Goal: Navigation & Orientation: Find specific page/section

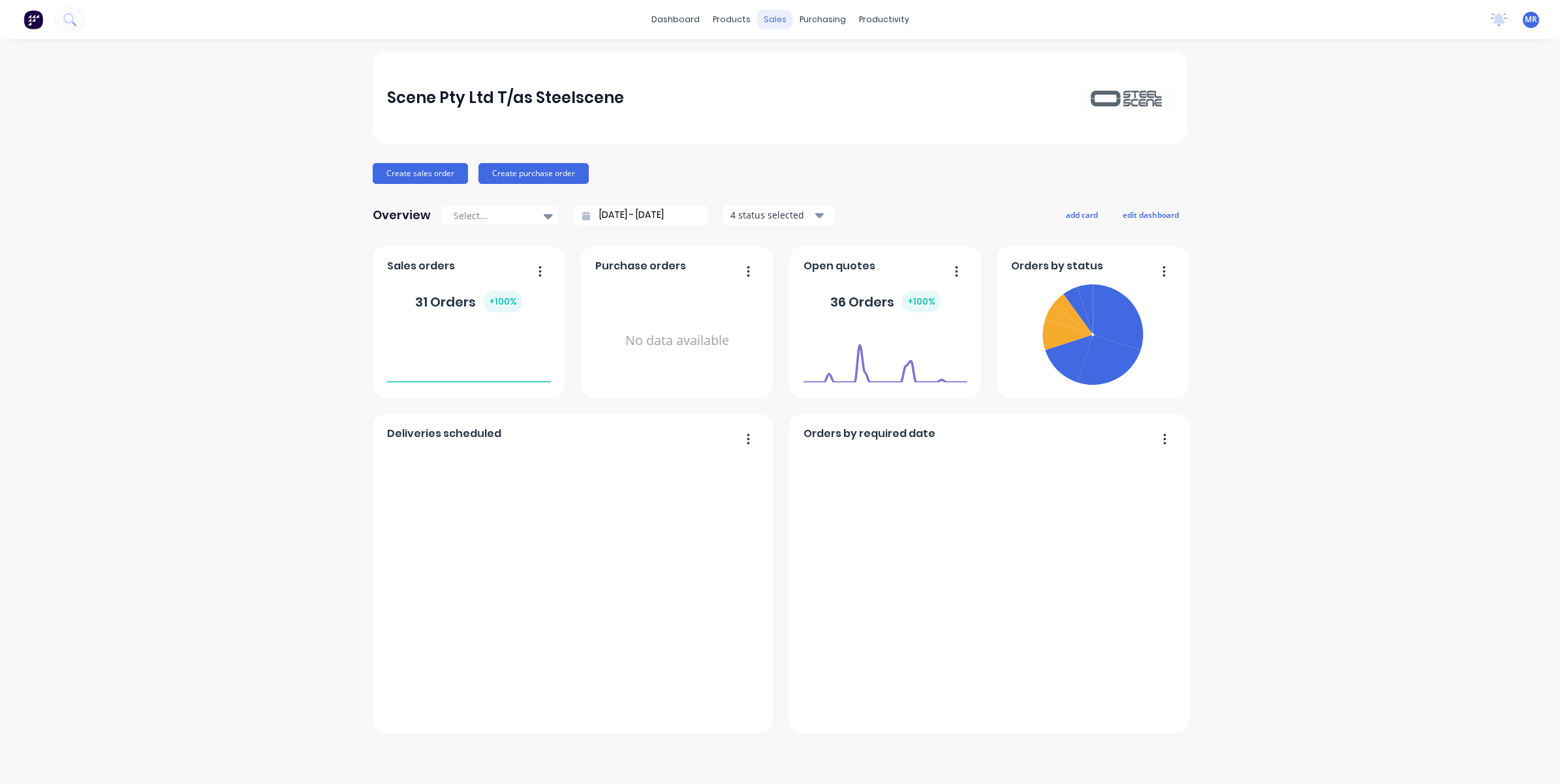
click at [779, 21] on div "sales" at bounding box center [775, 19] width 36 height 20
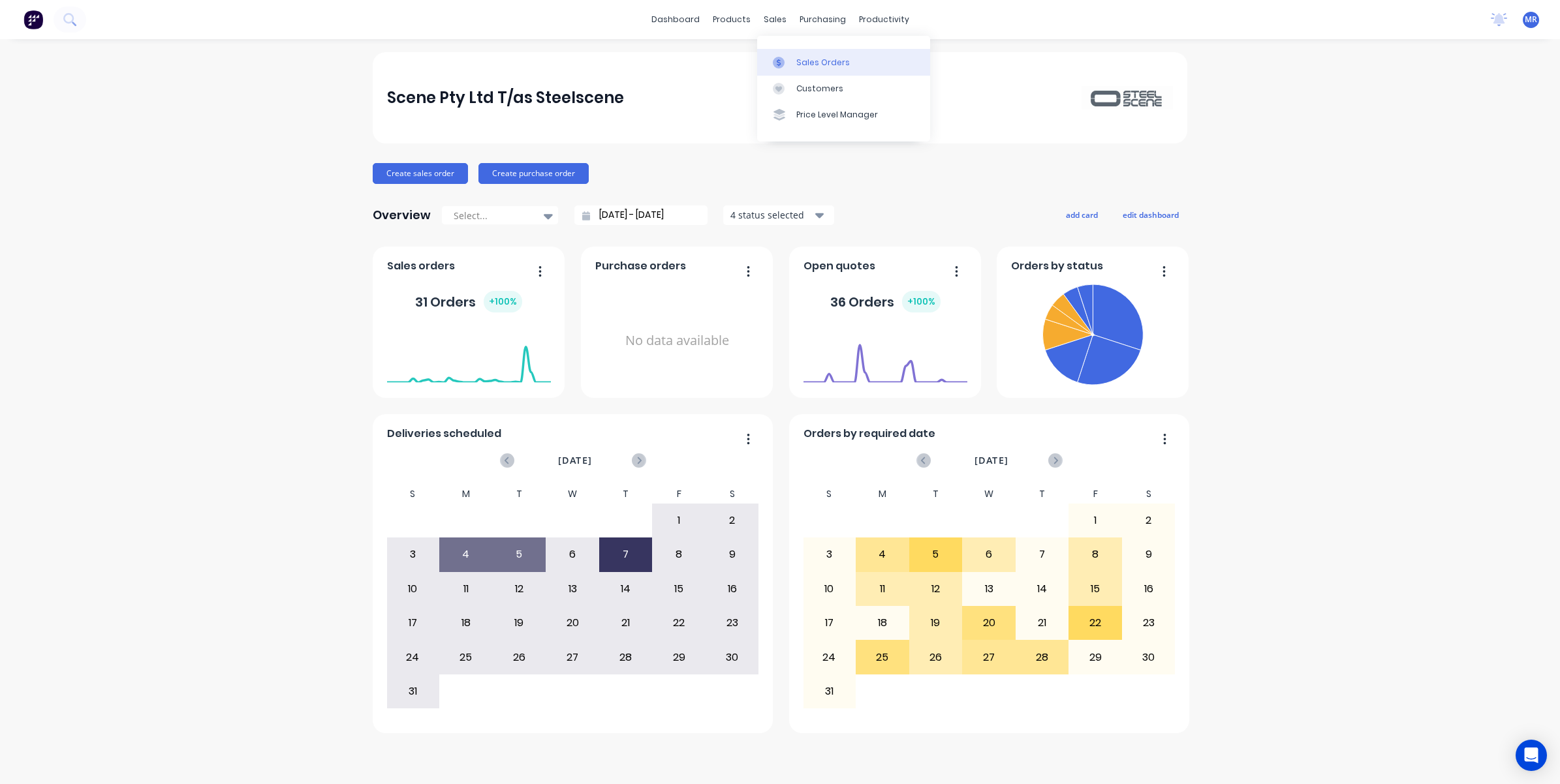
click at [805, 54] on link "Sales Orders" at bounding box center [844, 62] width 173 height 26
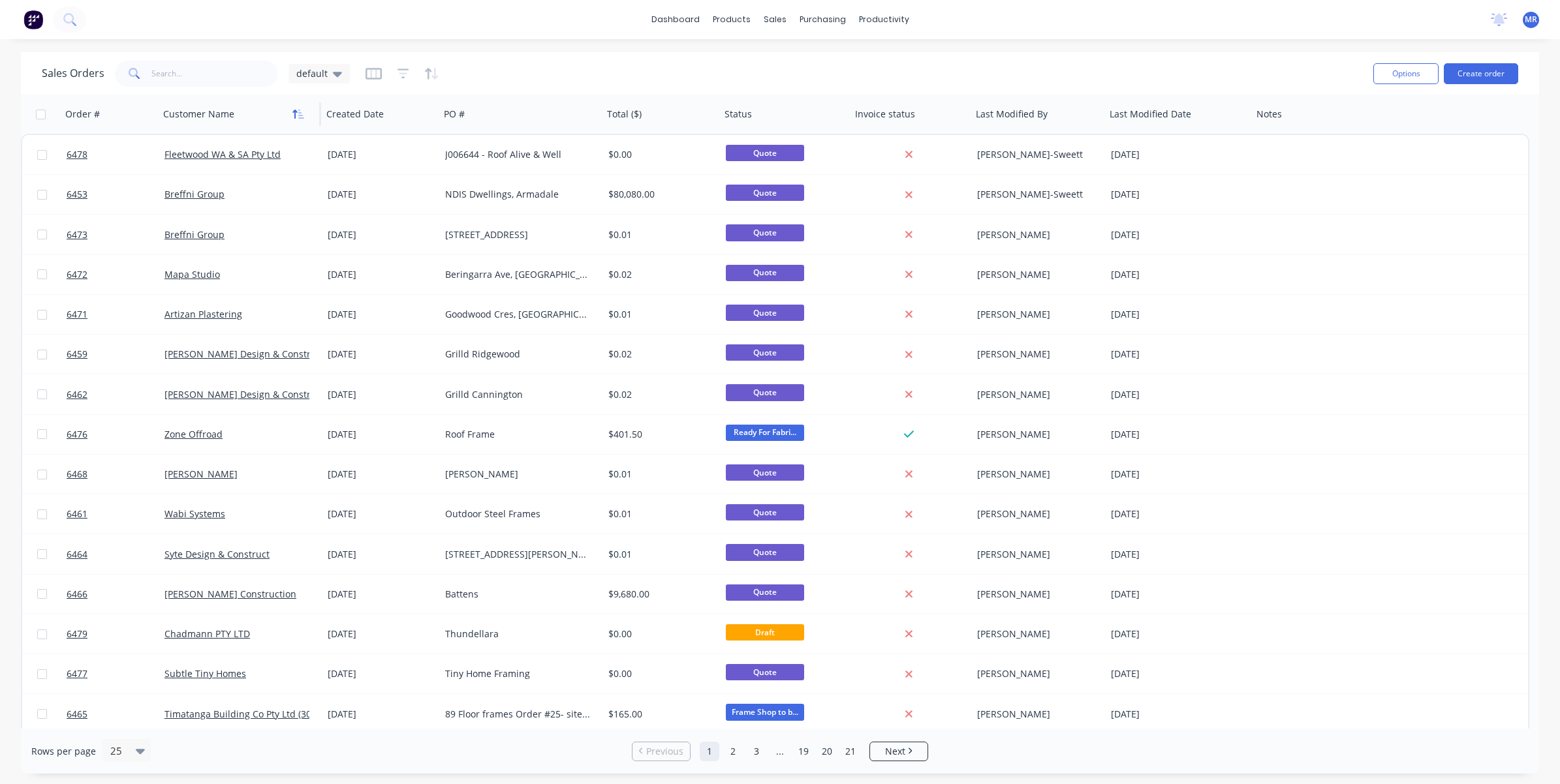
click at [294, 115] on icon "button" at bounding box center [299, 114] width 12 height 10
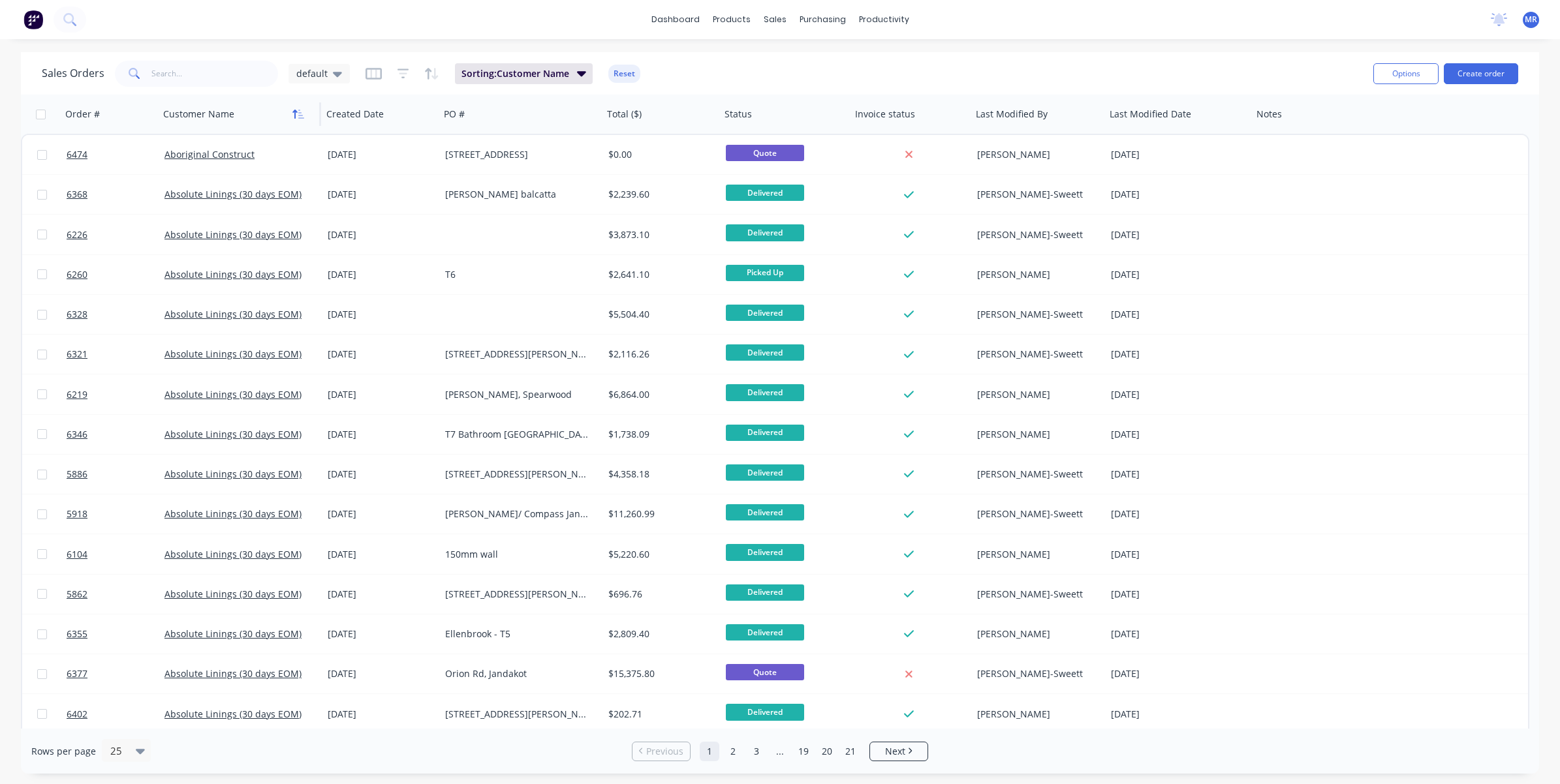
click at [298, 111] on icon "button" at bounding box center [299, 114] width 12 height 10
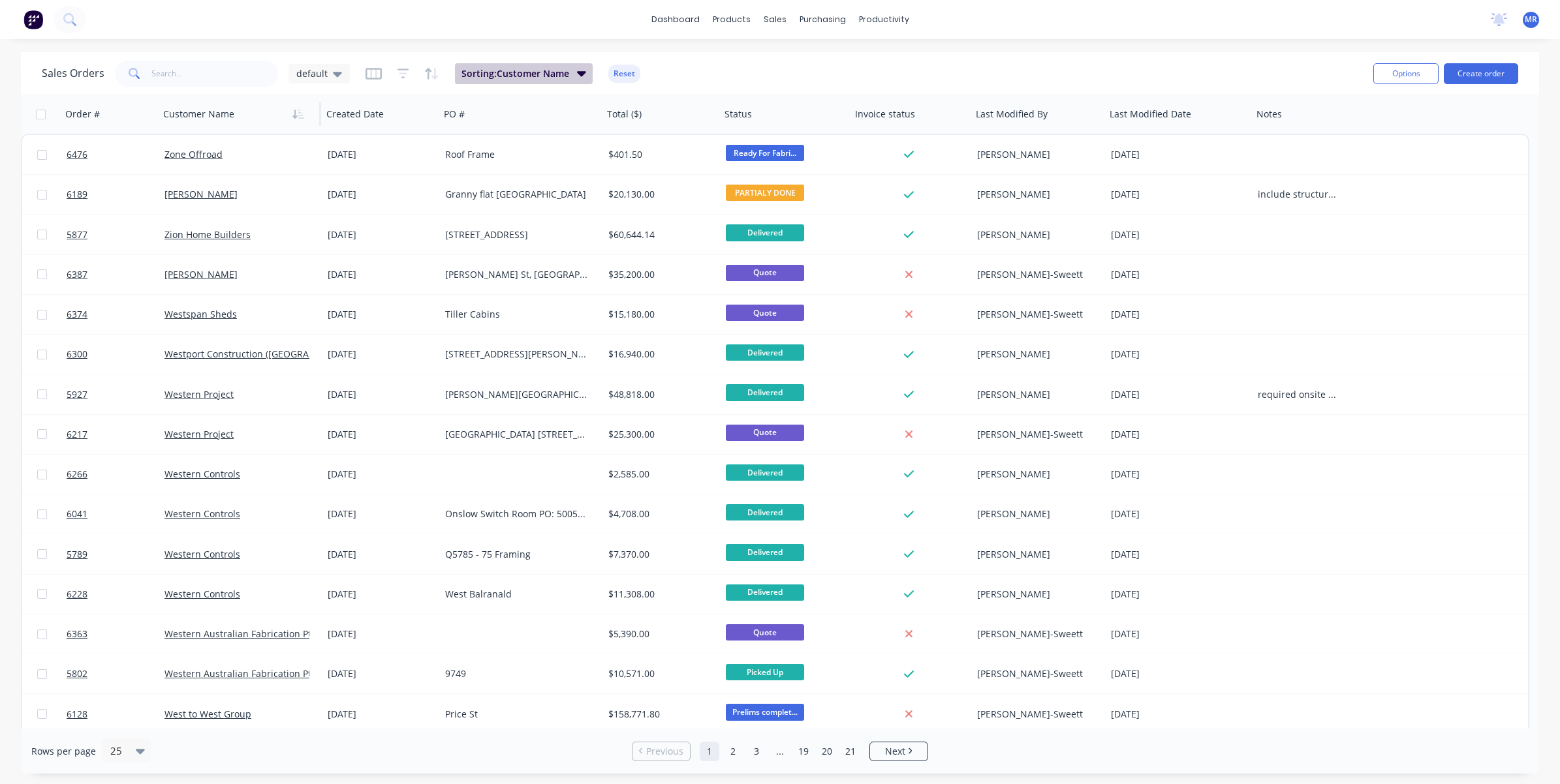
click at [577, 73] on icon "button" at bounding box center [581, 73] width 9 height 5
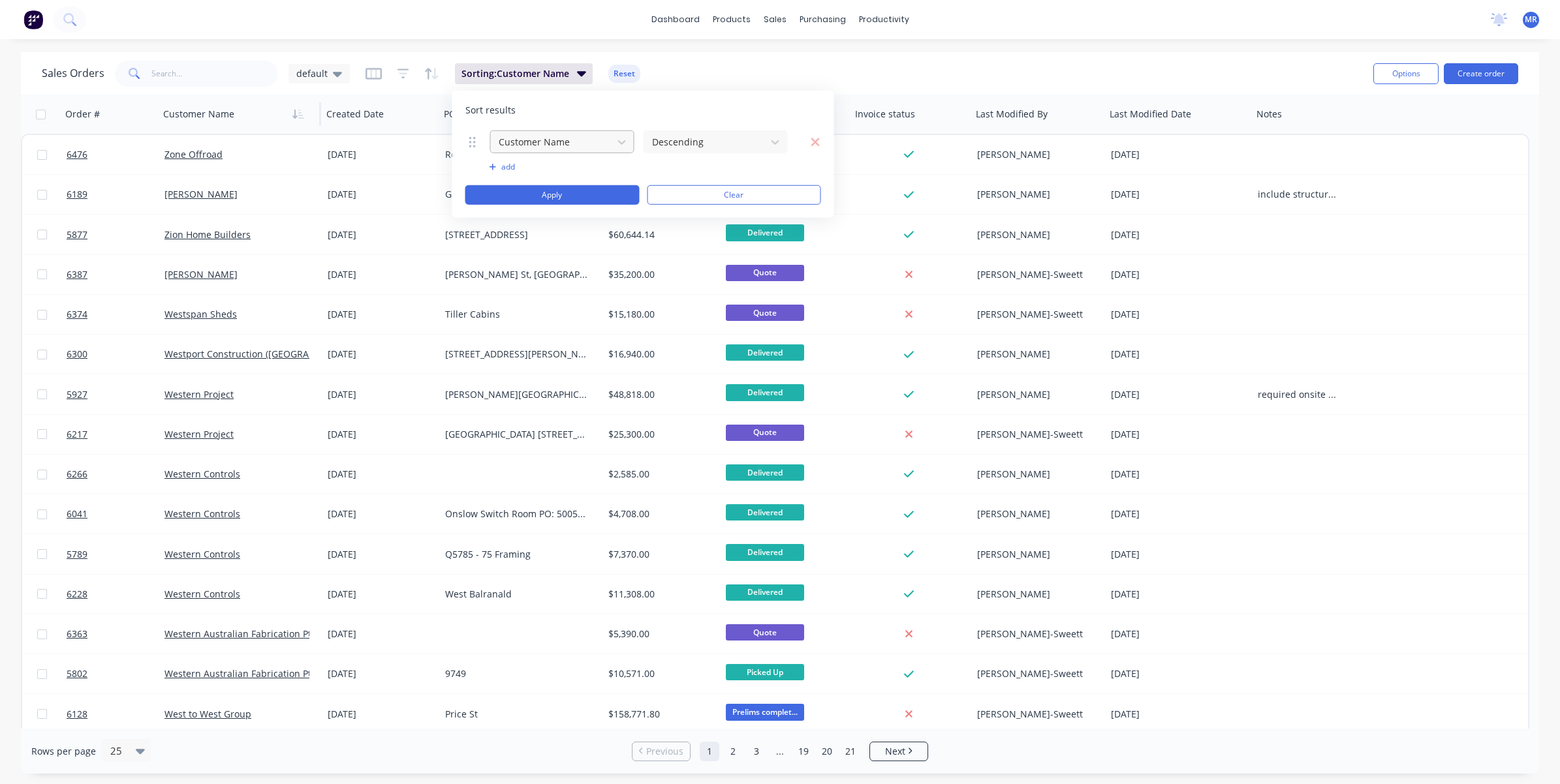
click at [514, 142] on div at bounding box center [552, 142] width 109 height 16
click at [555, 173] on div "Order #" at bounding box center [562, 173] width 144 height 24
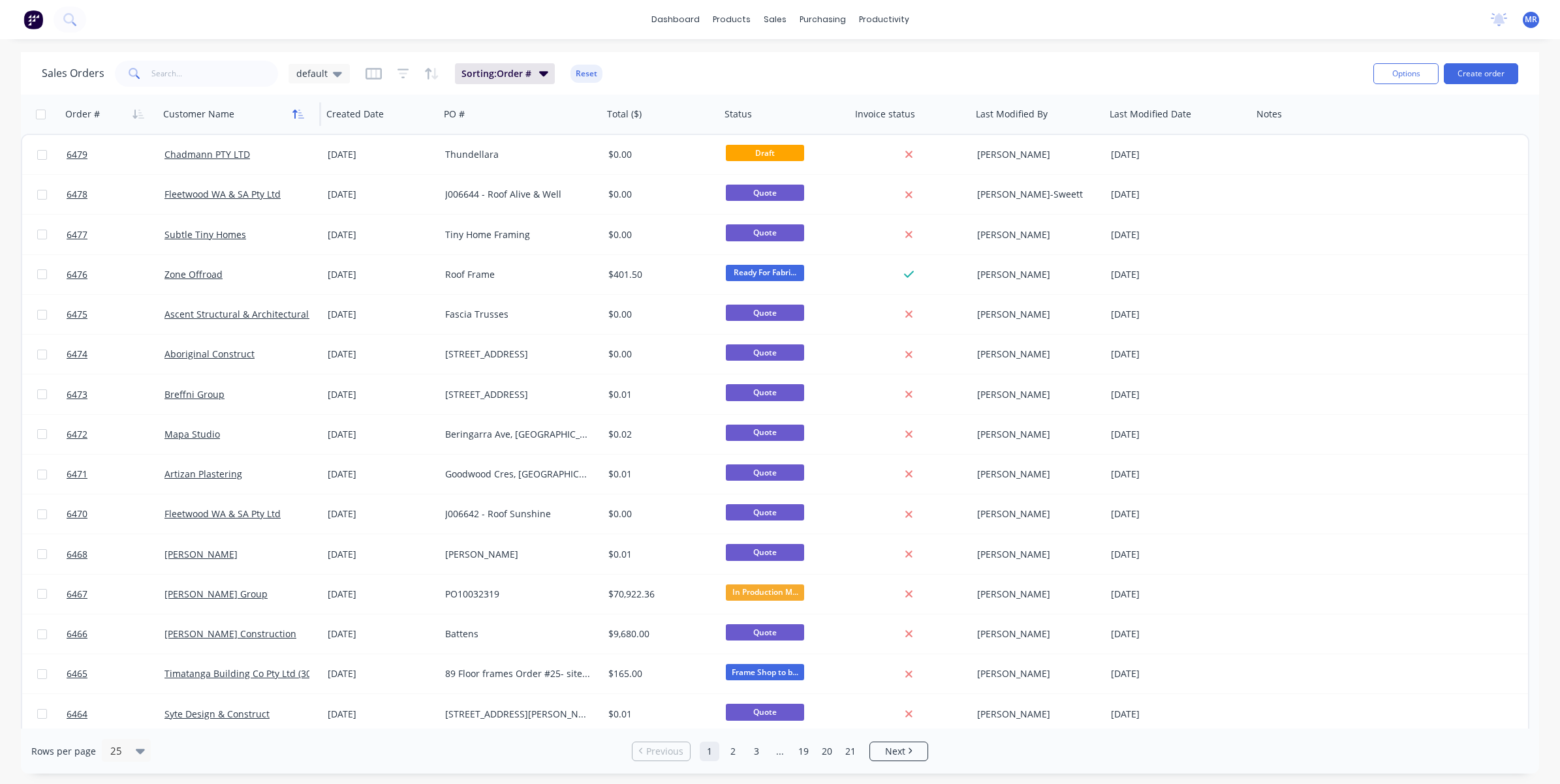
click at [294, 115] on icon "button" at bounding box center [299, 114] width 12 height 10
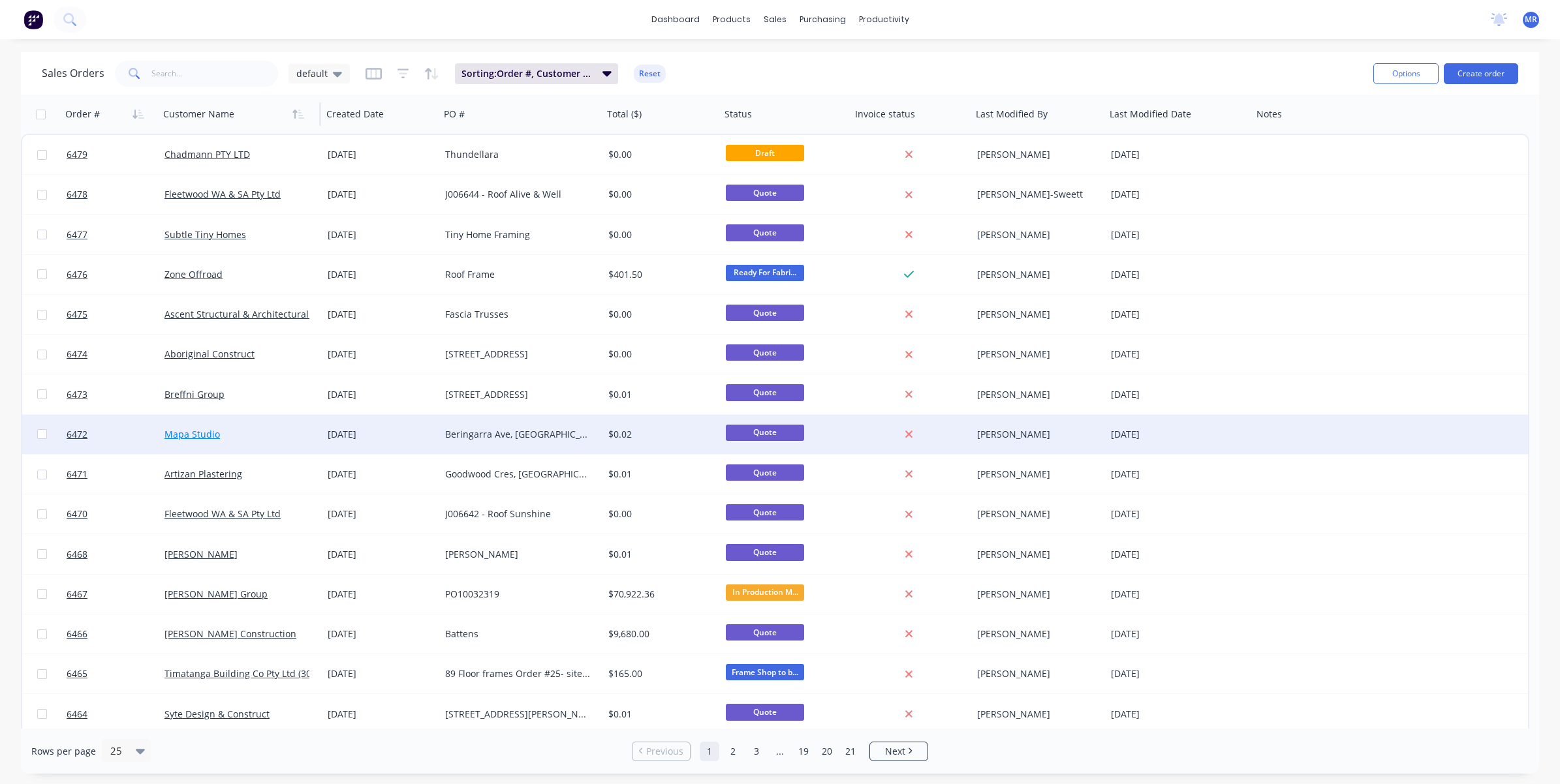
click at [204, 433] on link "Mapa Studio" at bounding box center [192, 434] width 56 height 12
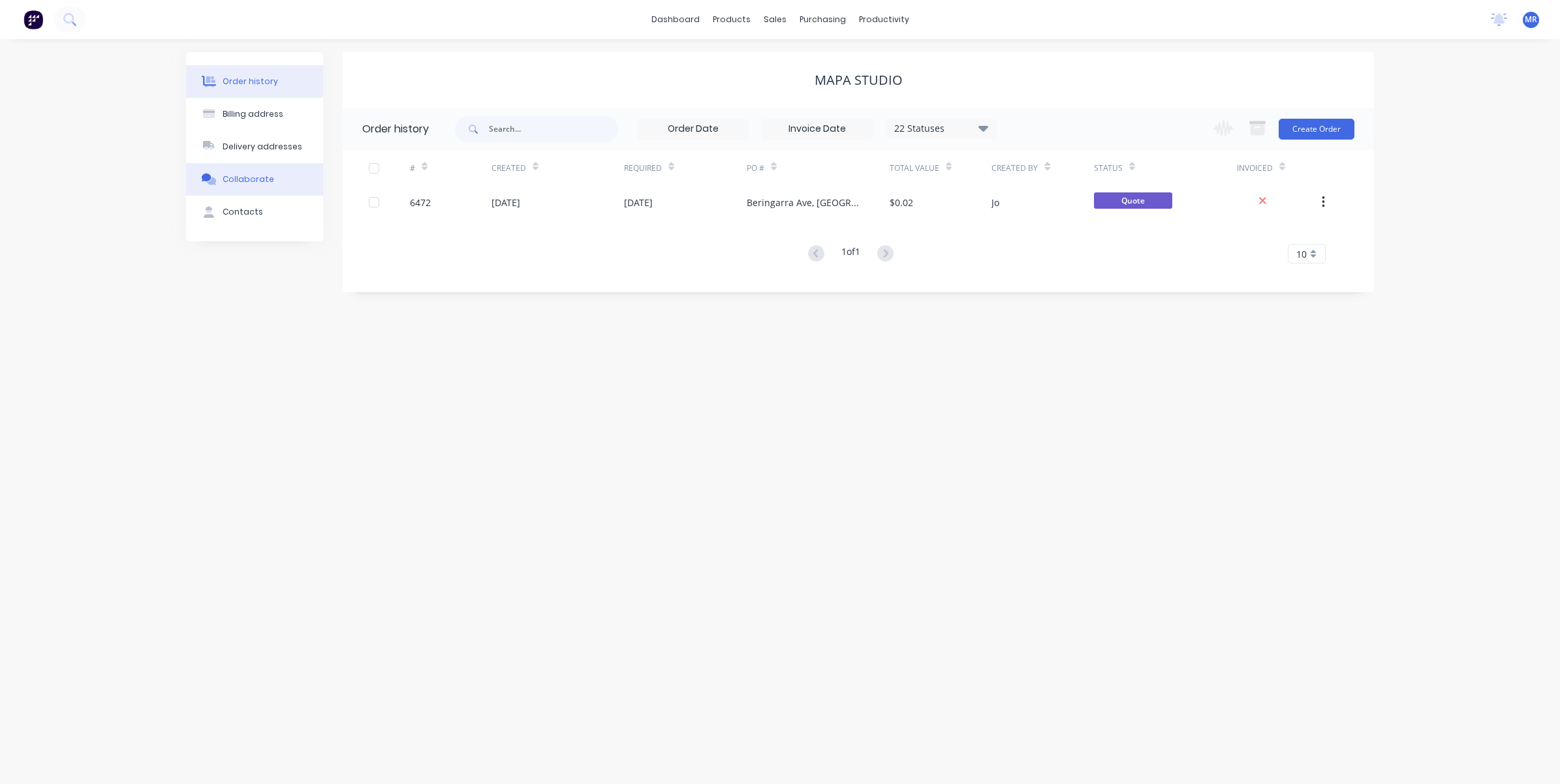
click at [240, 174] on div "Collaborate" at bounding box center [248, 180] width 51 height 12
